Goal: Information Seeking & Learning: Learn about a topic

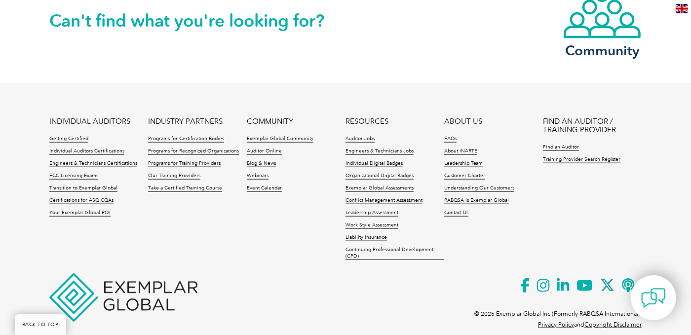
scroll to position [921, 0]
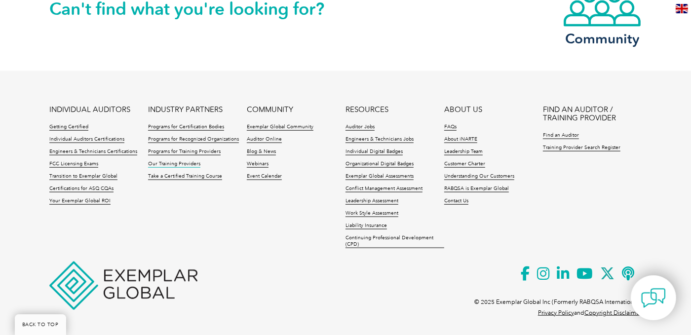
click at [174, 161] on link "Our Training Providers" at bounding box center [174, 164] width 52 height 7
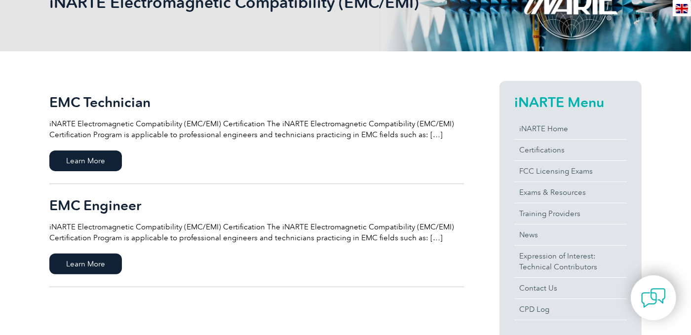
scroll to position [246, 0]
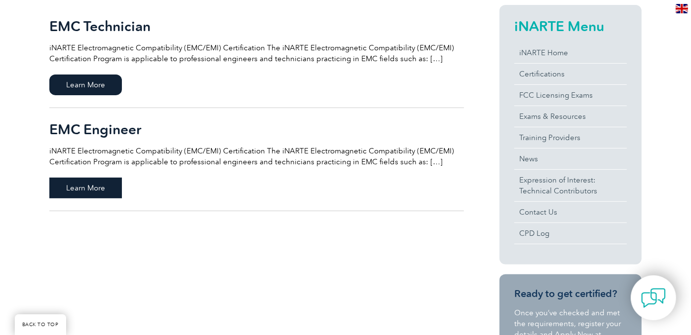
click at [100, 182] on span "Learn More" at bounding box center [85, 188] width 73 height 21
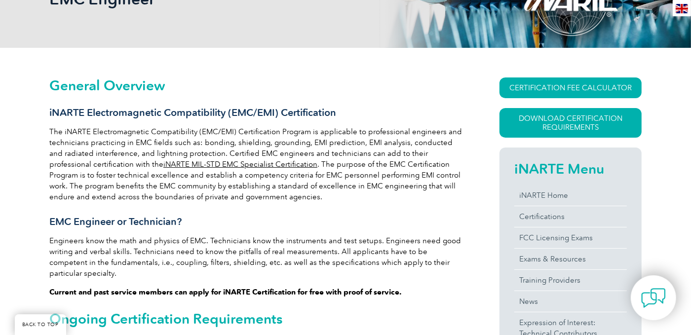
scroll to position [98, 0]
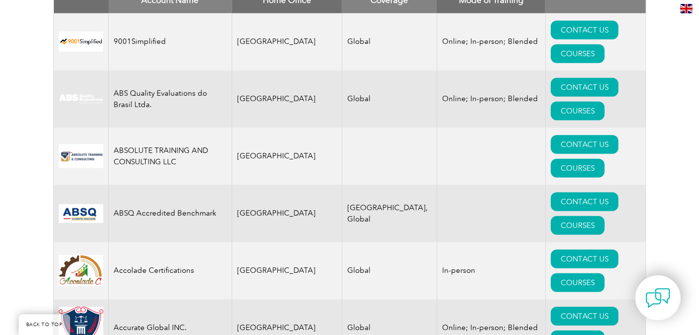
scroll to position [380, 0]
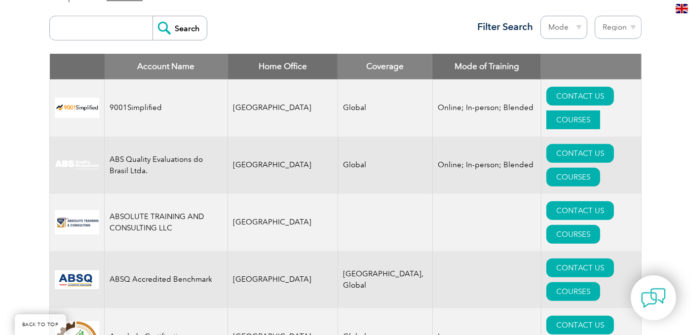
click at [600, 111] on link "COURSES" at bounding box center [574, 120] width 54 height 19
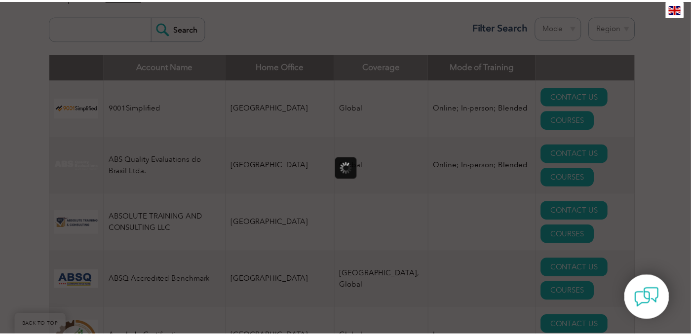
scroll to position [0, 0]
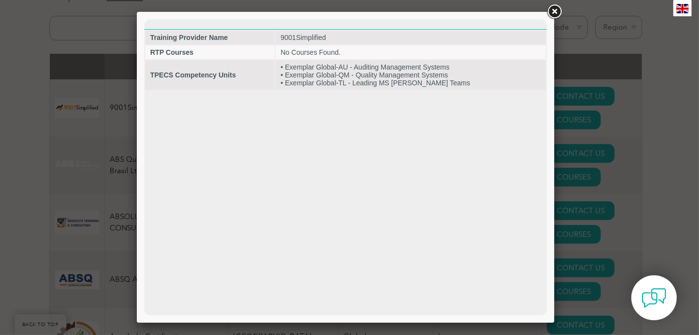
click at [551, 13] on link at bounding box center [554, 12] width 18 height 18
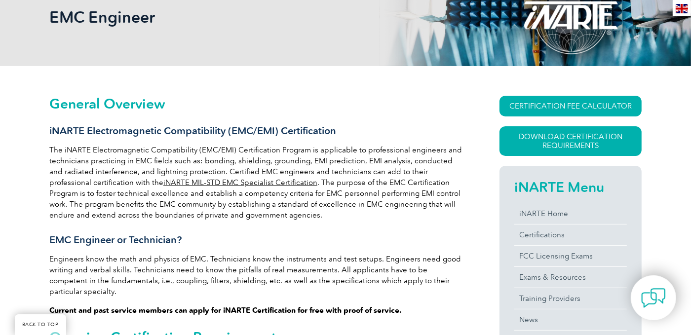
scroll to position [137, 0]
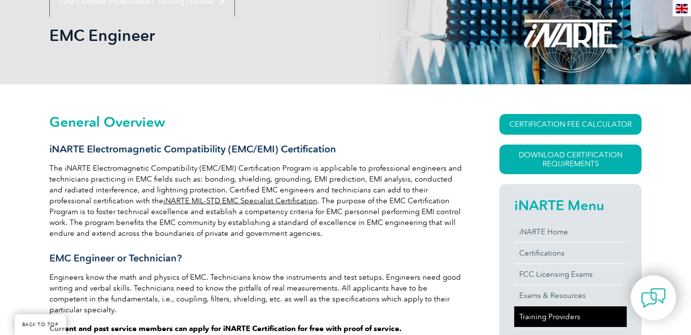
click at [557, 320] on link "Training Providers" at bounding box center [571, 317] width 113 height 21
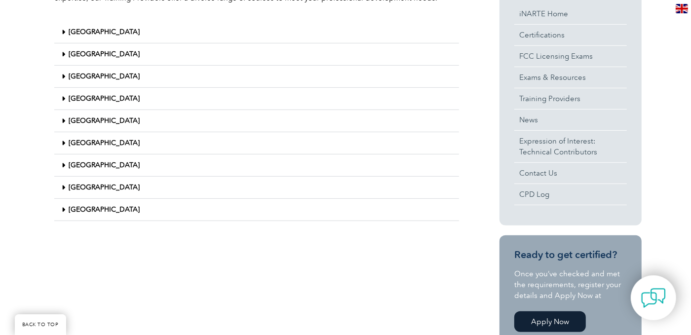
scroll to position [236, 0]
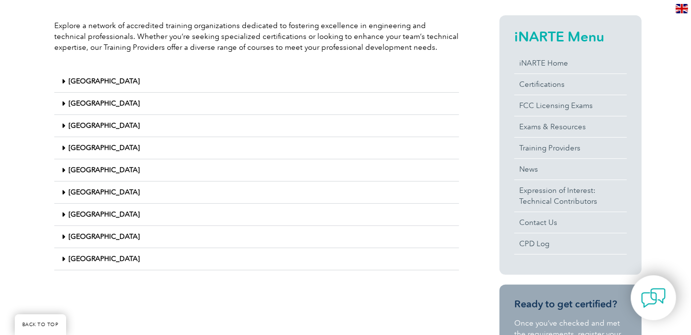
click at [84, 171] on link "[GEOGRAPHIC_DATA]" at bounding box center [104, 170] width 71 height 8
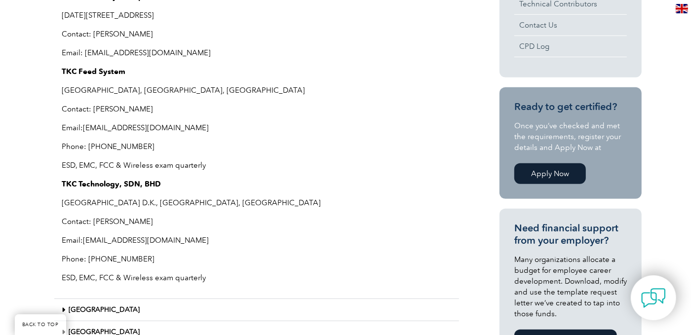
scroll to position [582, 0]
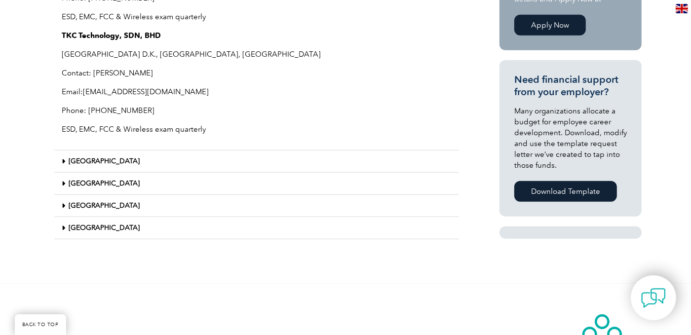
click at [110, 225] on link "[GEOGRAPHIC_DATA]" at bounding box center [104, 228] width 71 height 8
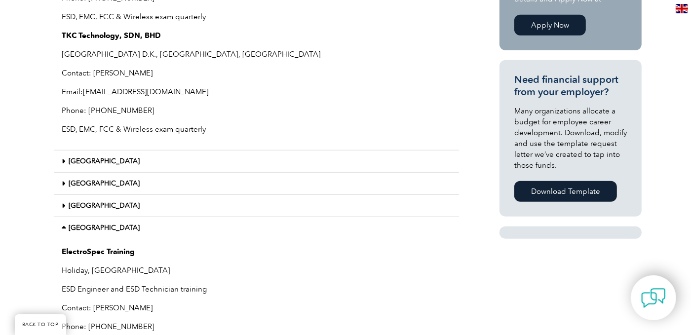
click at [94, 208] on div "[GEOGRAPHIC_DATA]" at bounding box center [256, 206] width 405 height 22
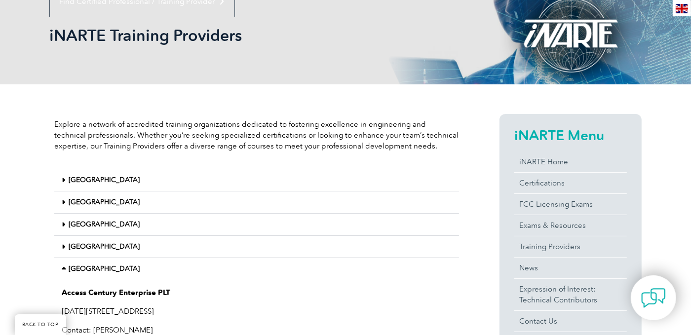
scroll to position [88, 0]
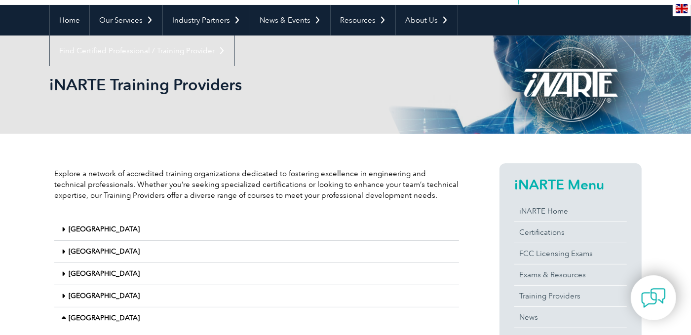
drag, startPoint x: 243, startPoint y: 84, endPoint x: 48, endPoint y: 76, distance: 194.7
click at [48, 76] on div "iNARTE Training Providers" at bounding box center [345, 85] width 691 height 98
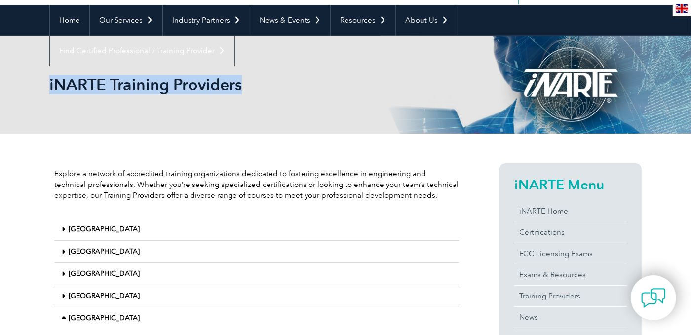
drag, startPoint x: 48, startPoint y: 76, endPoint x: 50, endPoint y: 81, distance: 5.2
click at [50, 81] on div "iNARTE Training Providers" at bounding box center [345, 85] width 691 height 98
copy h1 "iNARTE Training Providers"
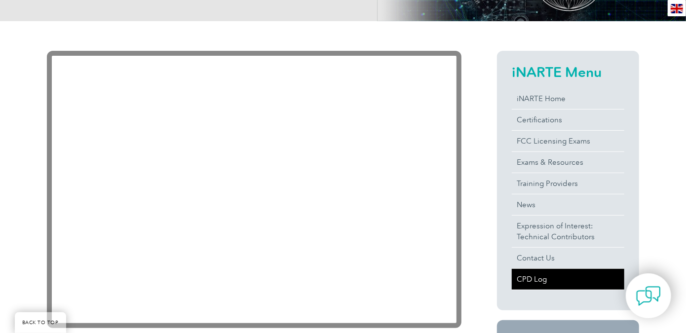
scroll to position [444, 0]
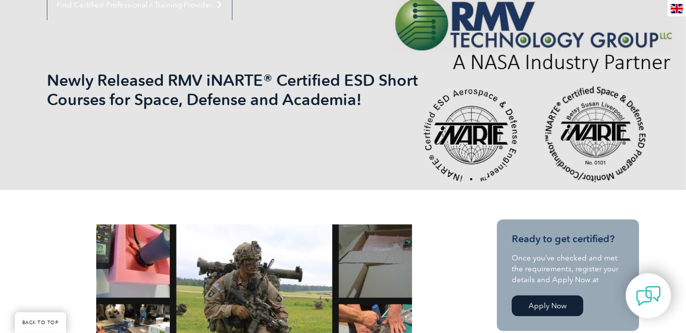
scroll to position [73, 0]
